Goal: Check status: Check status

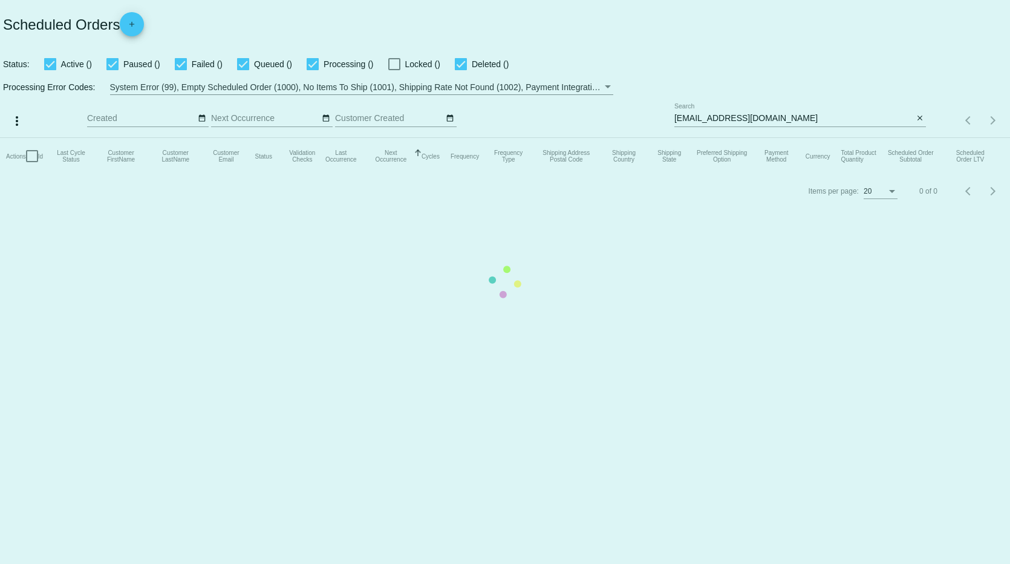
drag, startPoint x: 806, startPoint y: 114, endPoint x: 790, endPoint y: 121, distance: 17.1
click at [794, 138] on mat-table "Actions Id Last Cycle Status Customer FirstName Customer LastName Customer Emai…" at bounding box center [505, 156] width 1010 height 36
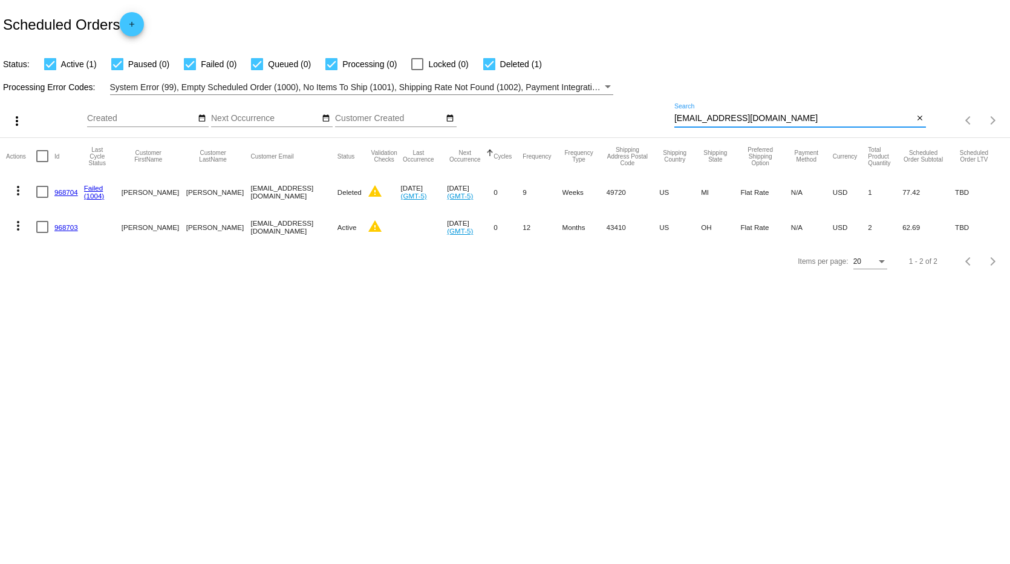
drag, startPoint x: 761, startPoint y: 118, endPoint x: 655, endPoint y: 130, distance: 106.5
click at [655, 130] on div "more_vert Sep Jan Feb Mar [DATE]" at bounding box center [505, 116] width 1010 height 43
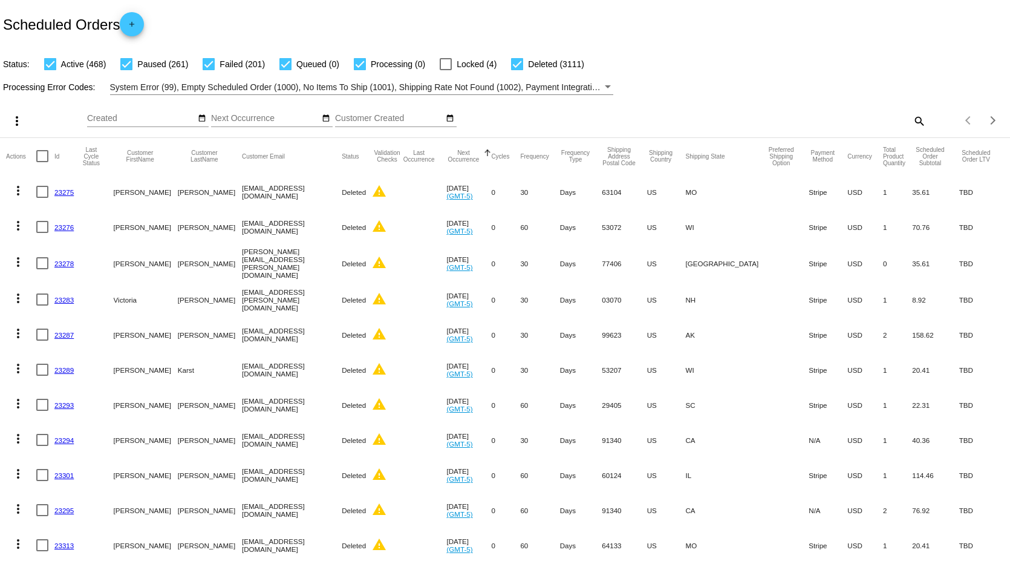
click at [926, 122] on div "Items per page: 20 1 - 20 of 4042" at bounding box center [968, 120] width 84 height 34
click at [912, 122] on mat-icon "search" at bounding box center [919, 120] width 15 height 19
paste input "[EMAIL_ADDRESS][PERSON_NAME][DOMAIN_NAME]"
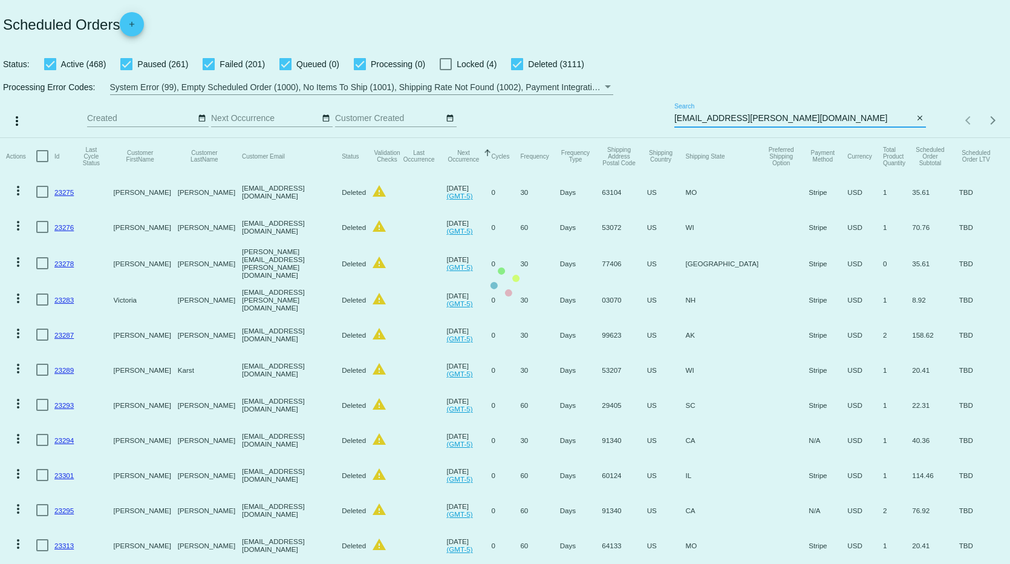
type input "[EMAIL_ADDRESS][PERSON_NAME][DOMAIN_NAME]"
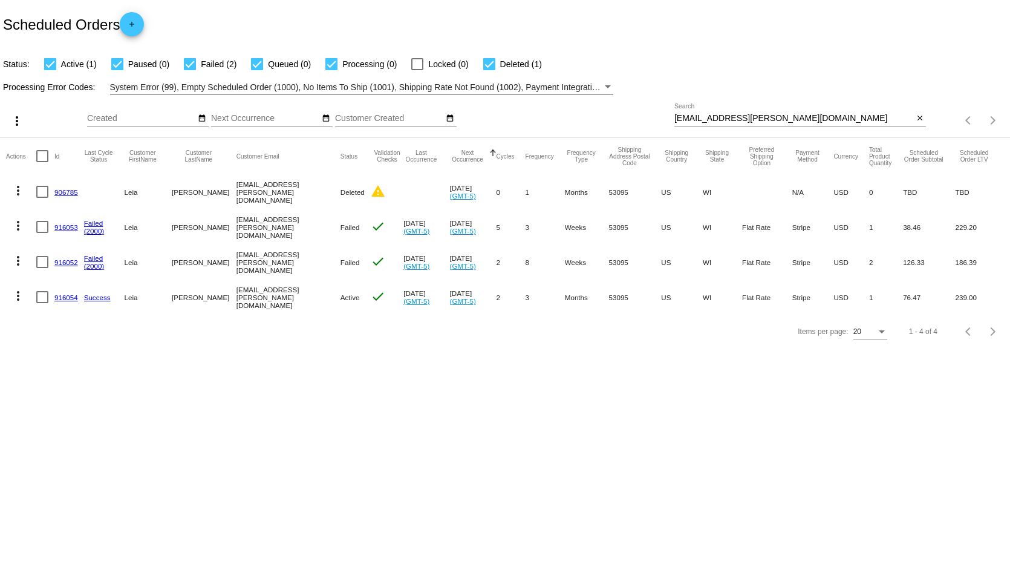
click at [63, 190] on link "906785" at bounding box center [66, 192] width 24 height 8
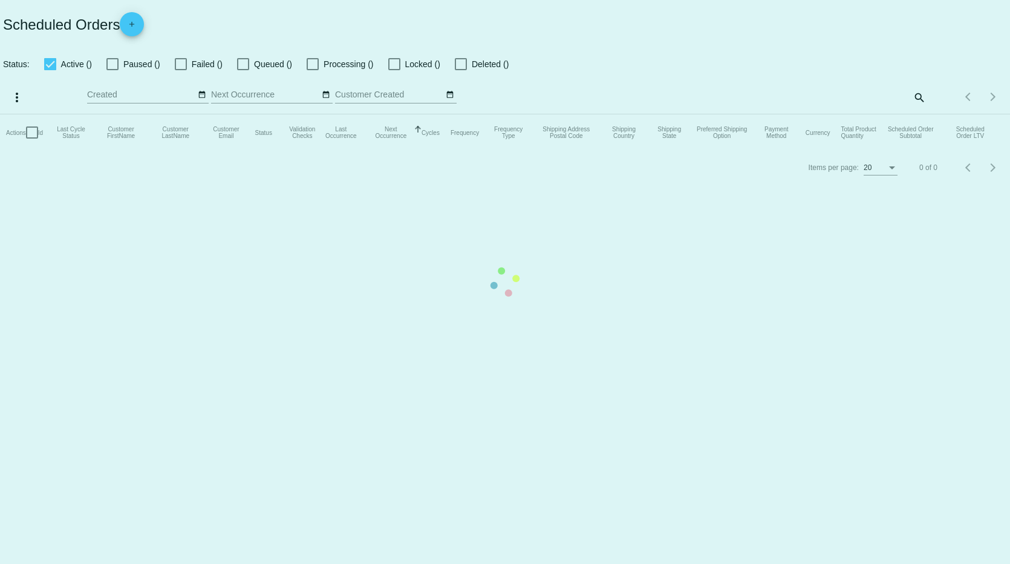
checkbox input "true"
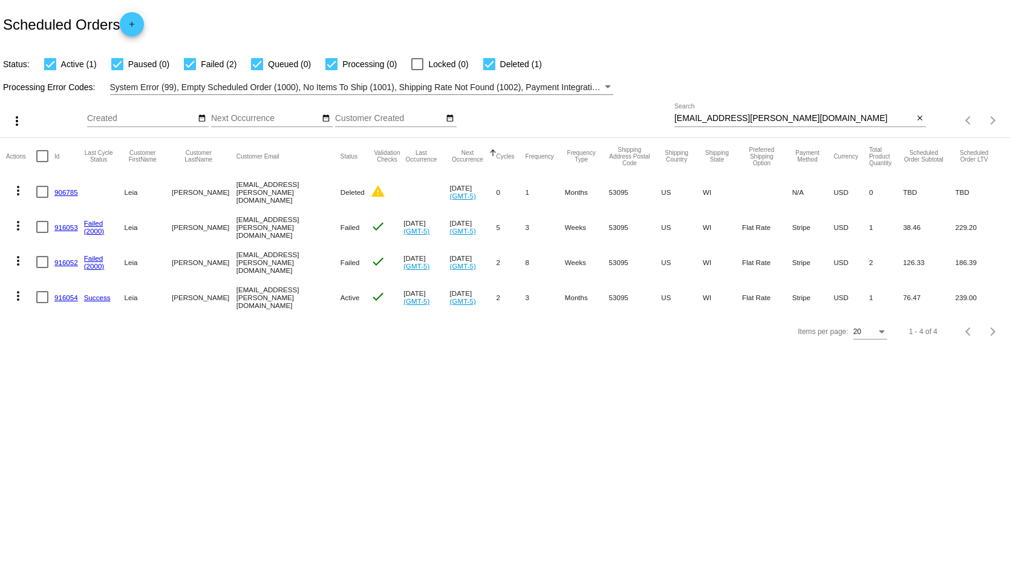
click at [65, 223] on link "916053" at bounding box center [66, 227] width 24 height 8
click at [62, 226] on link "916053" at bounding box center [66, 227] width 24 height 8
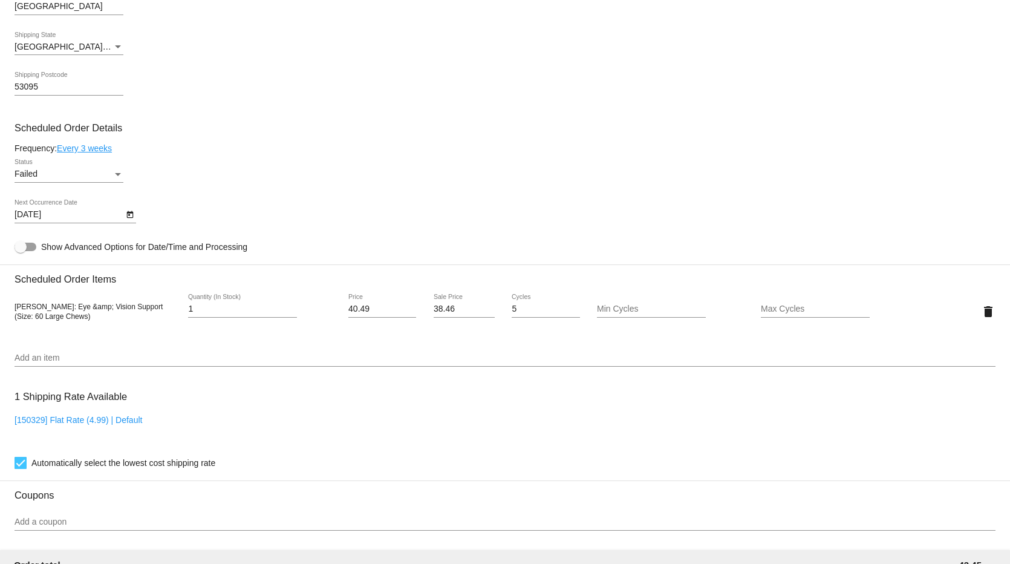
scroll to position [302, 0]
